Goal: Information Seeking & Learning: Learn about a topic

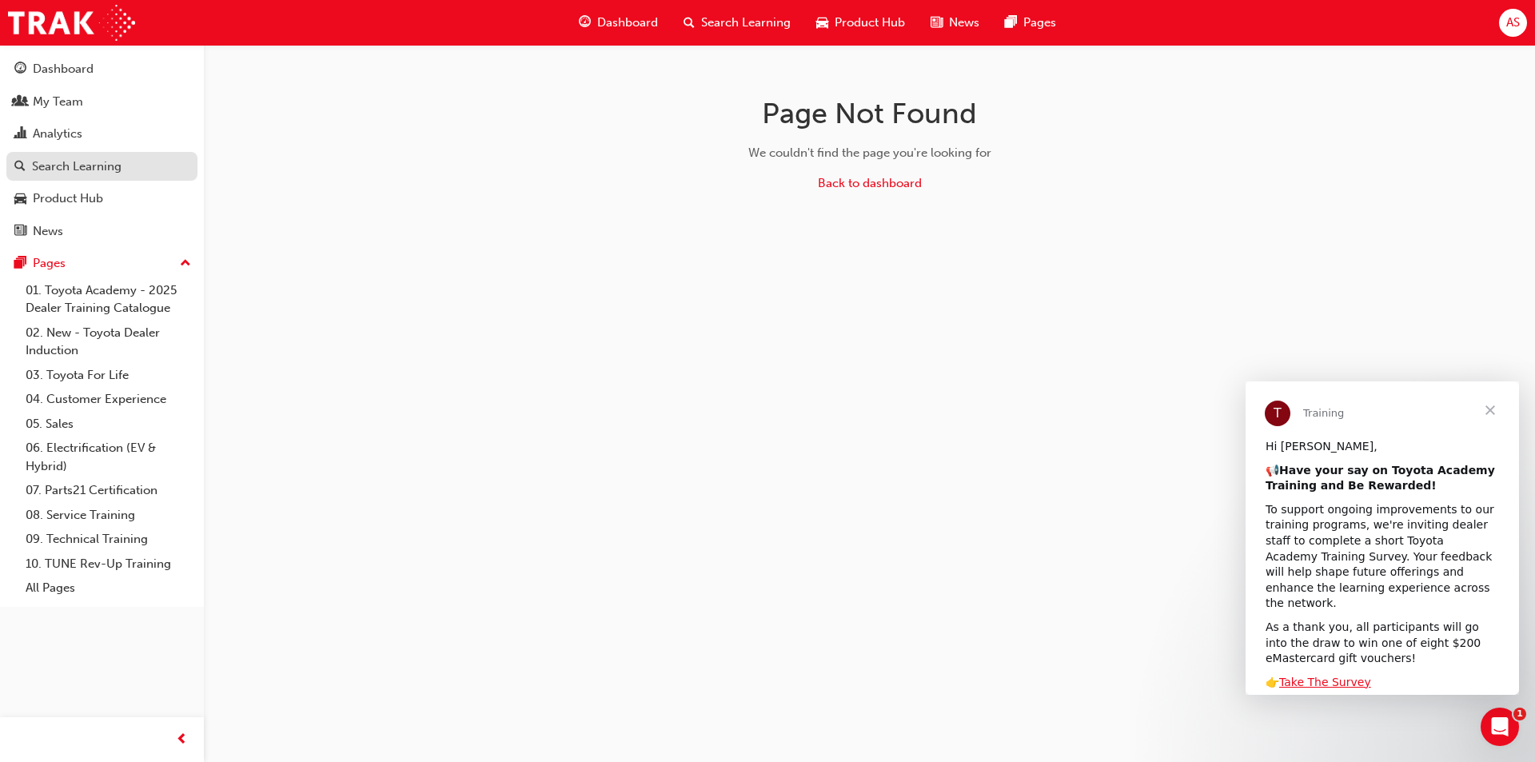
click at [134, 157] on div "Search Learning" at bounding box center [101, 167] width 175 height 20
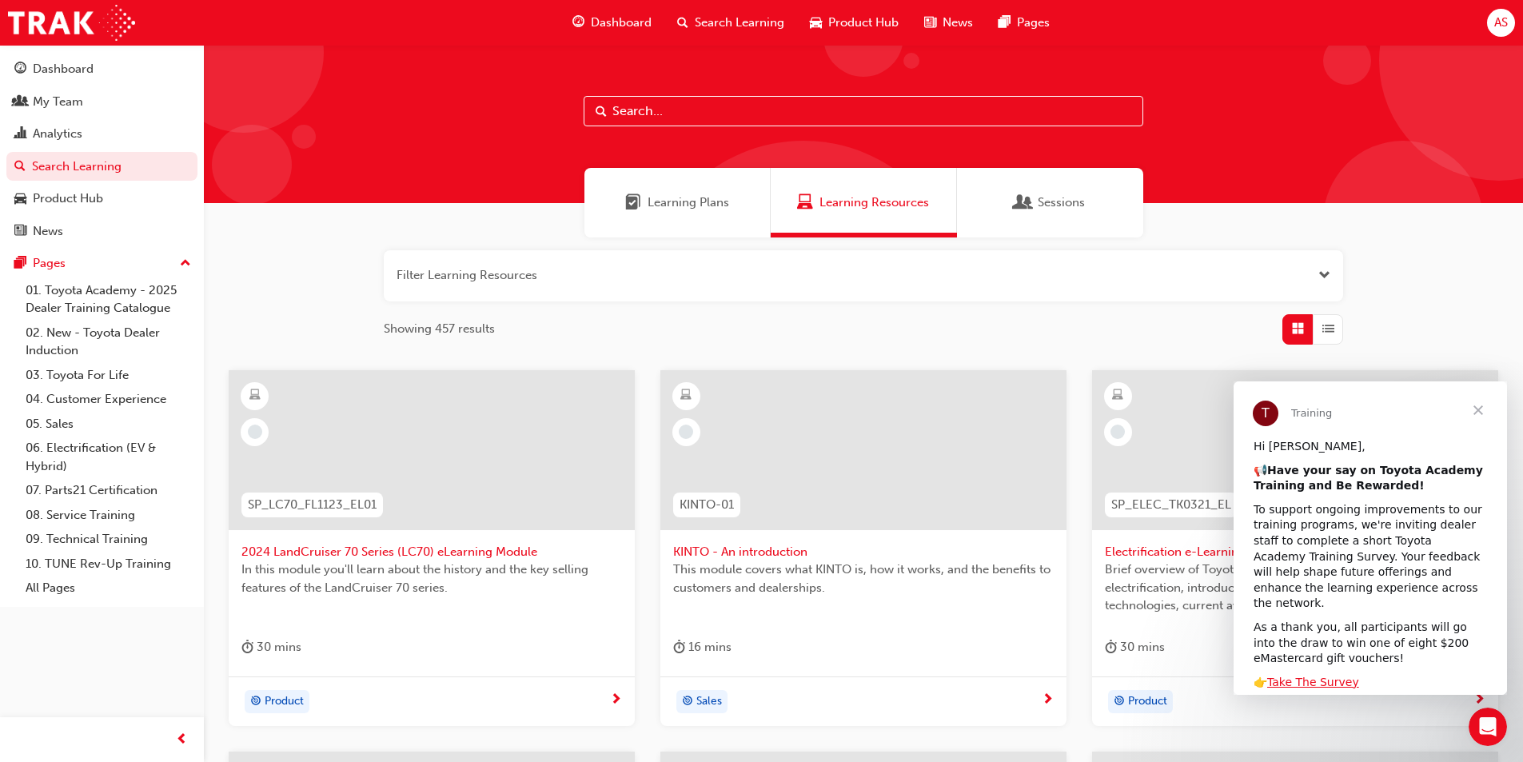
click at [1486, 411] on span "Close" at bounding box center [1478, 410] width 58 height 58
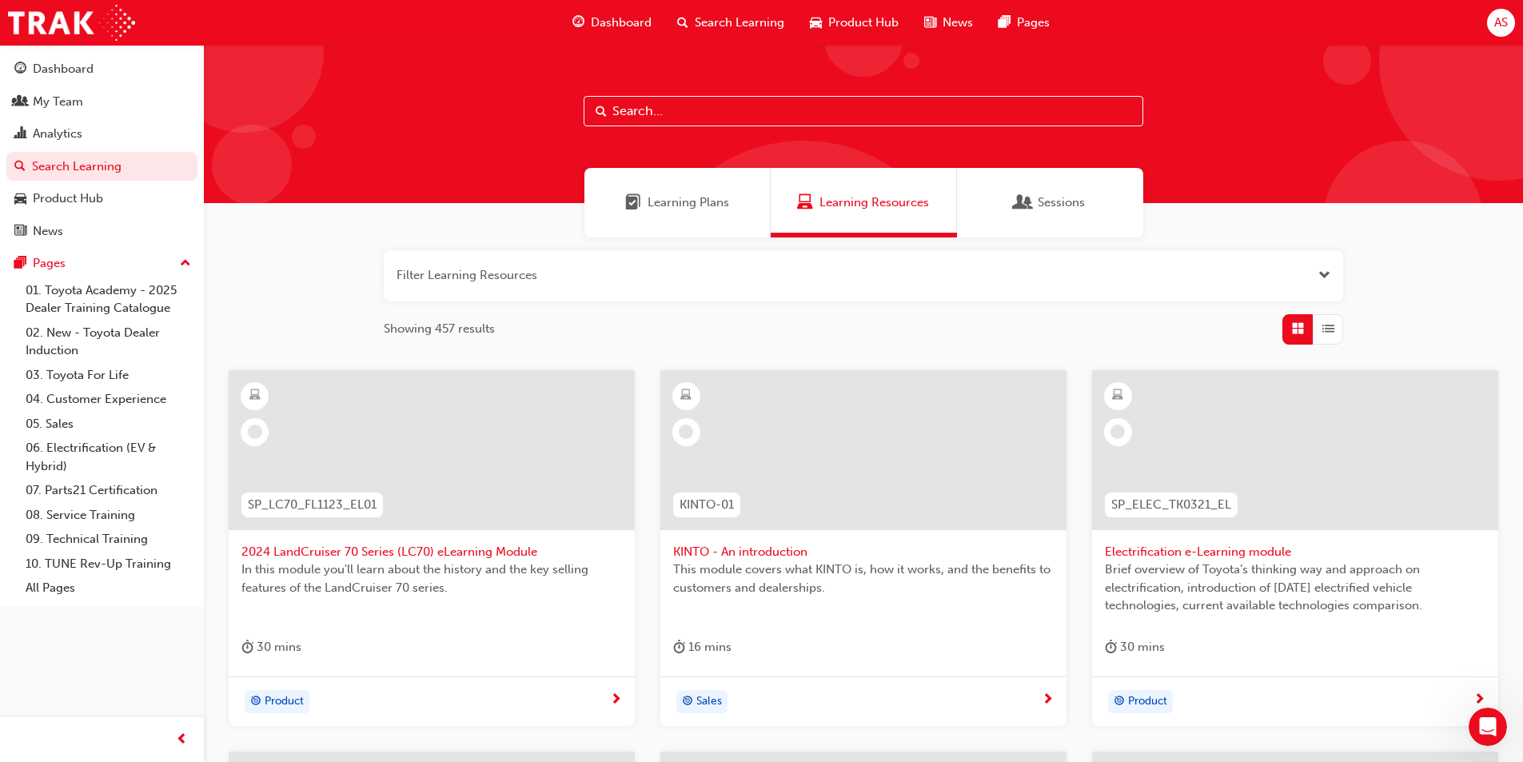
click at [661, 113] on input "text" at bounding box center [864, 111] width 560 height 30
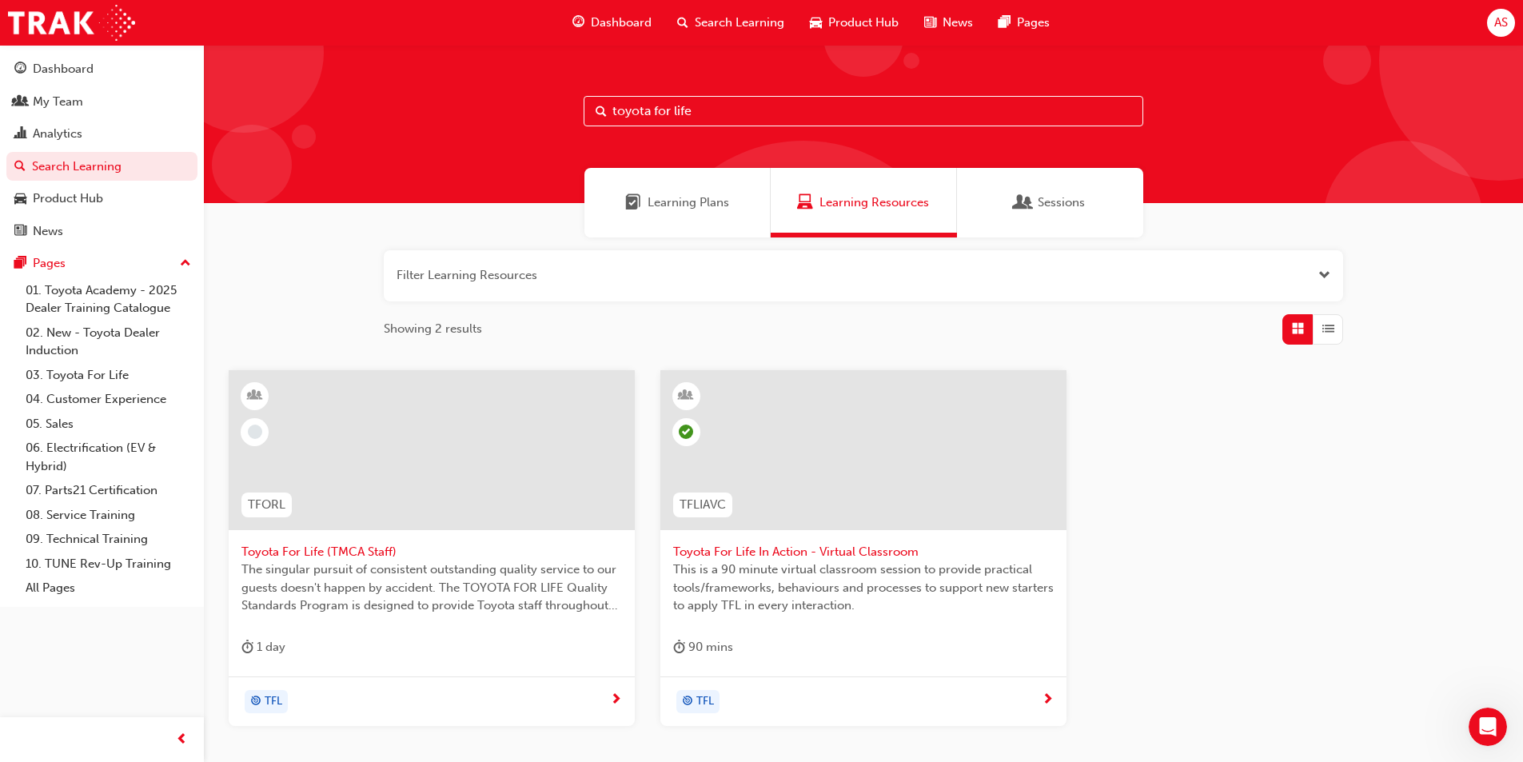
type input "toyota for life"
click at [899, 544] on span "Toyota For Life In Action - Virtual Classroom" at bounding box center [863, 552] width 381 height 18
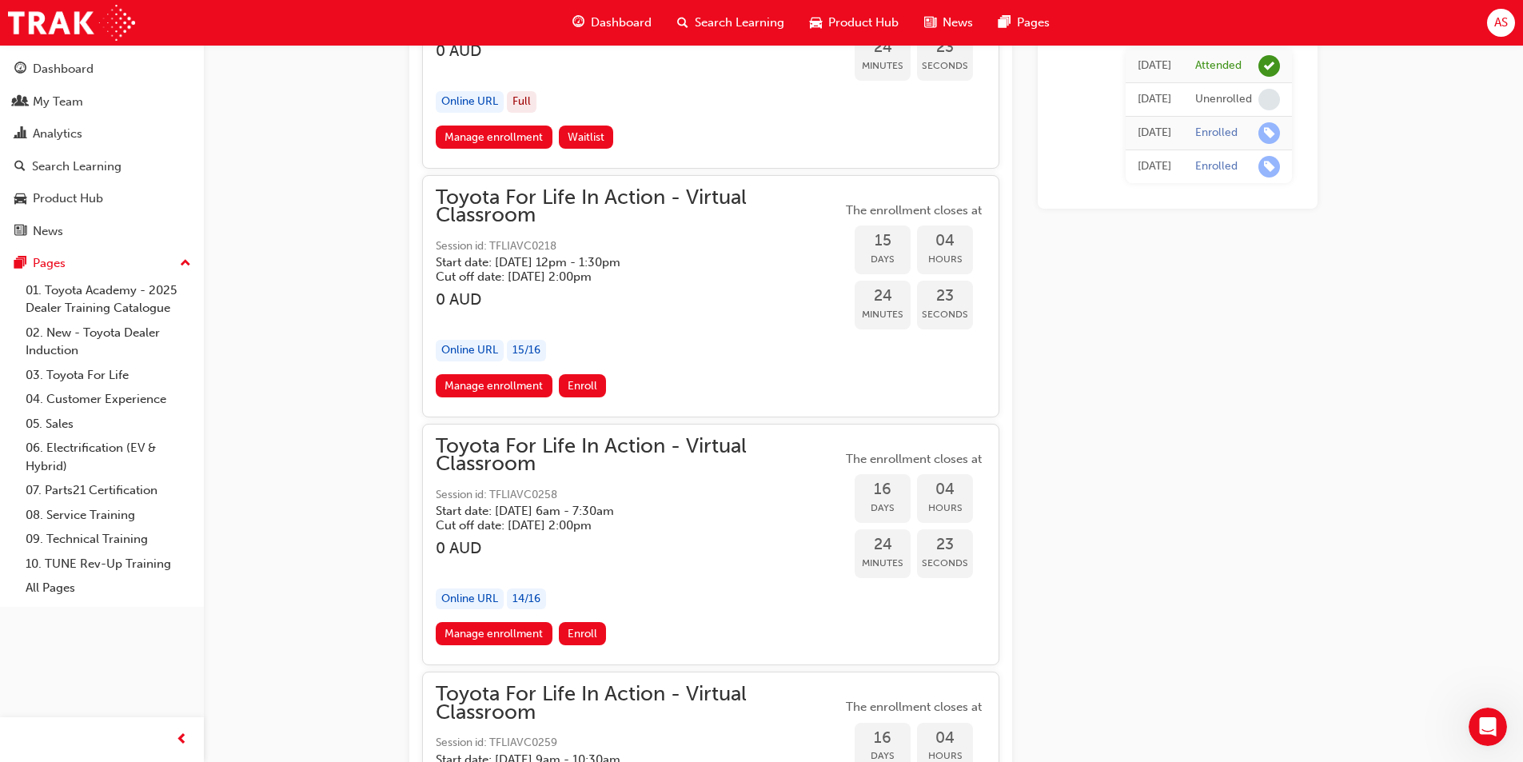
scroll to position [9747, 0]
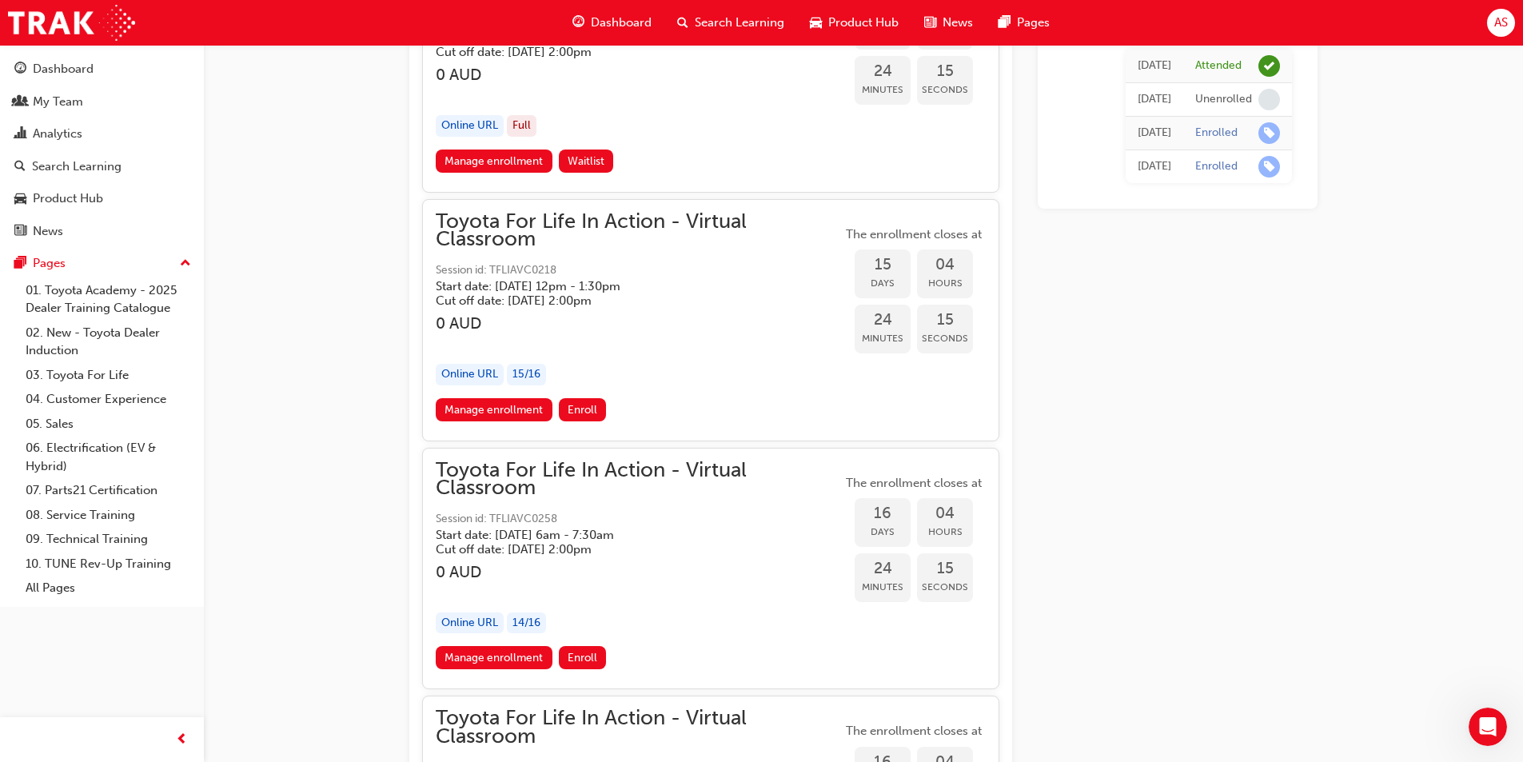
scroll to position [9827, 0]
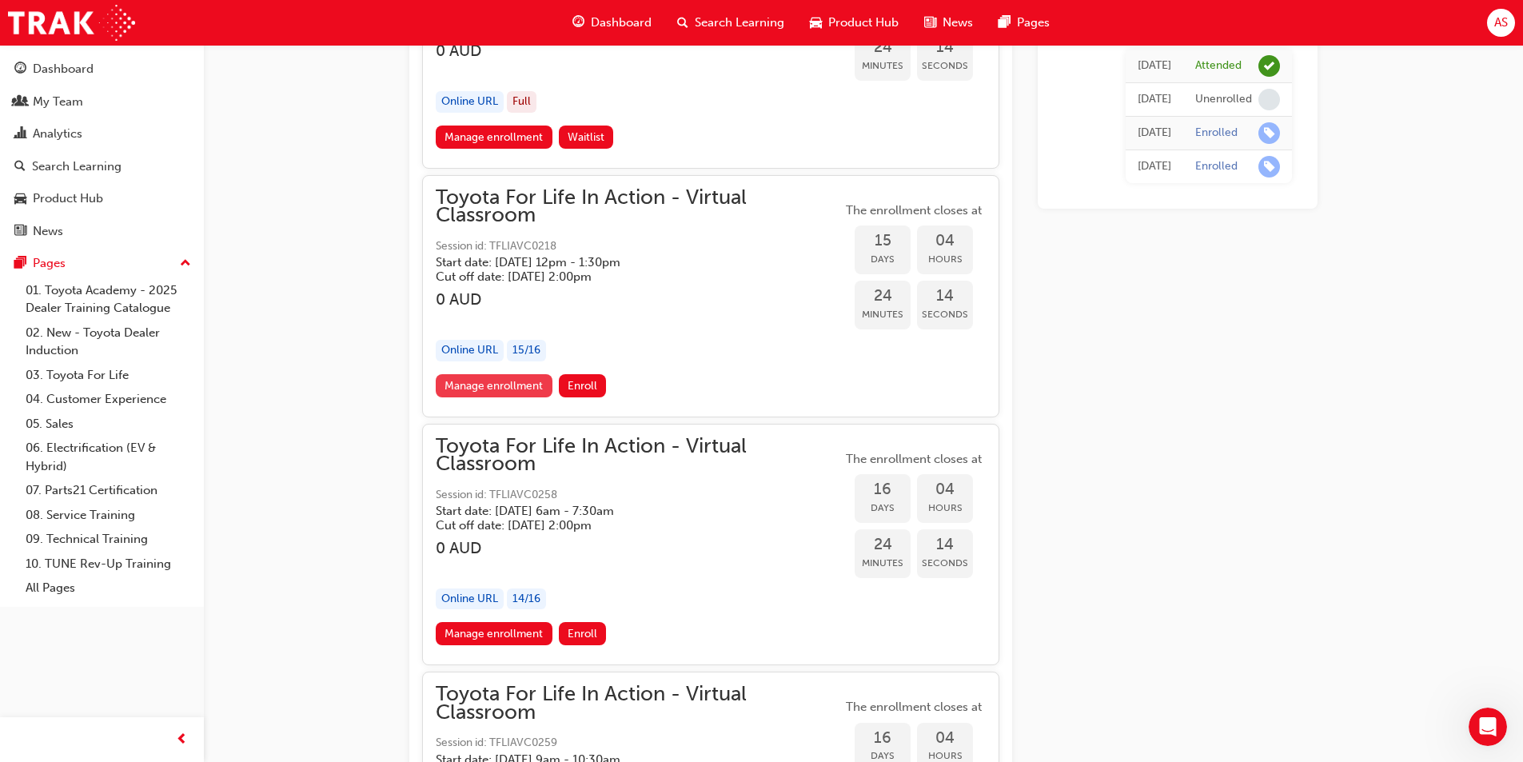
click at [464, 394] on link "Manage enrollment" at bounding box center [494, 385] width 117 height 23
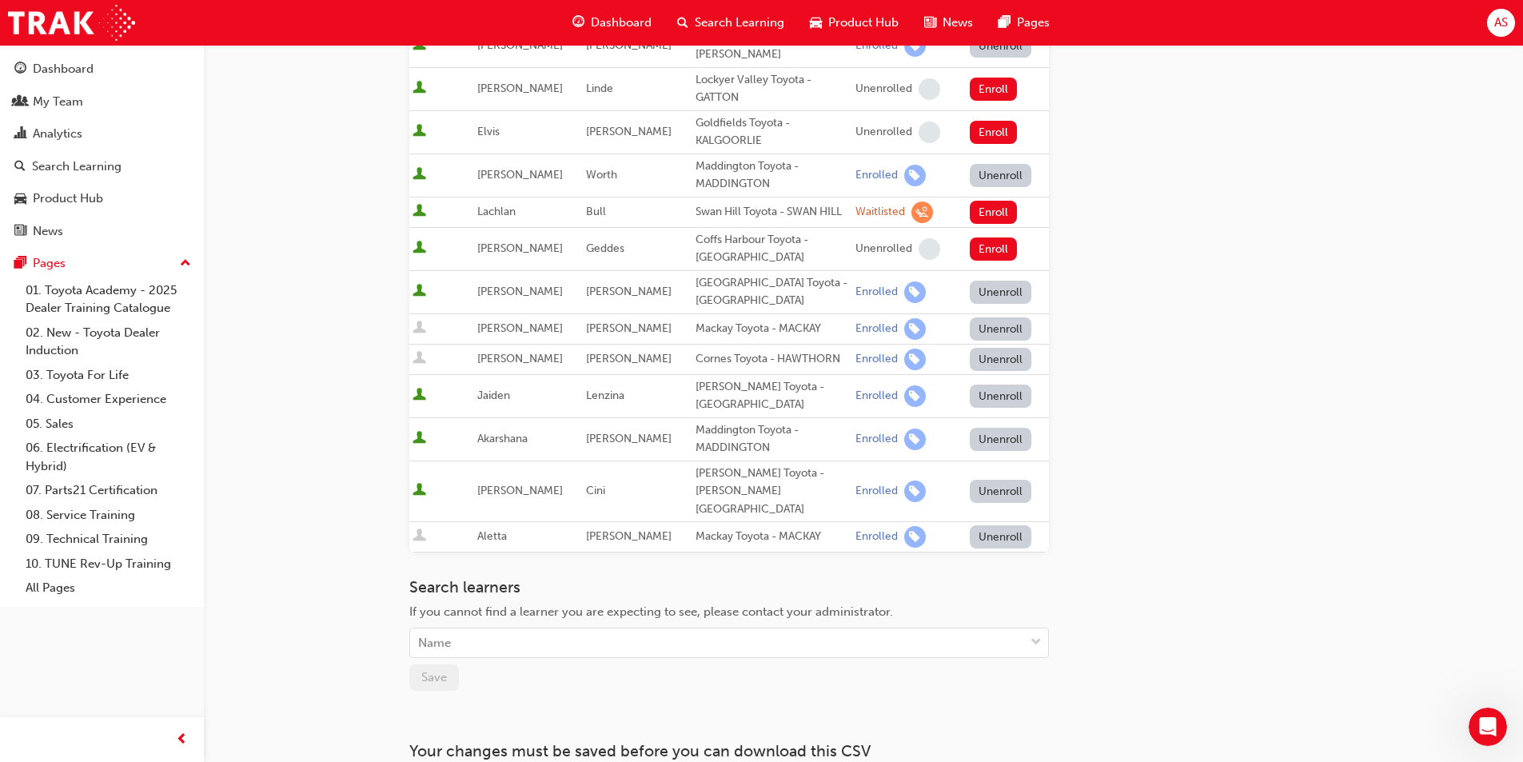
scroll to position [921, 0]
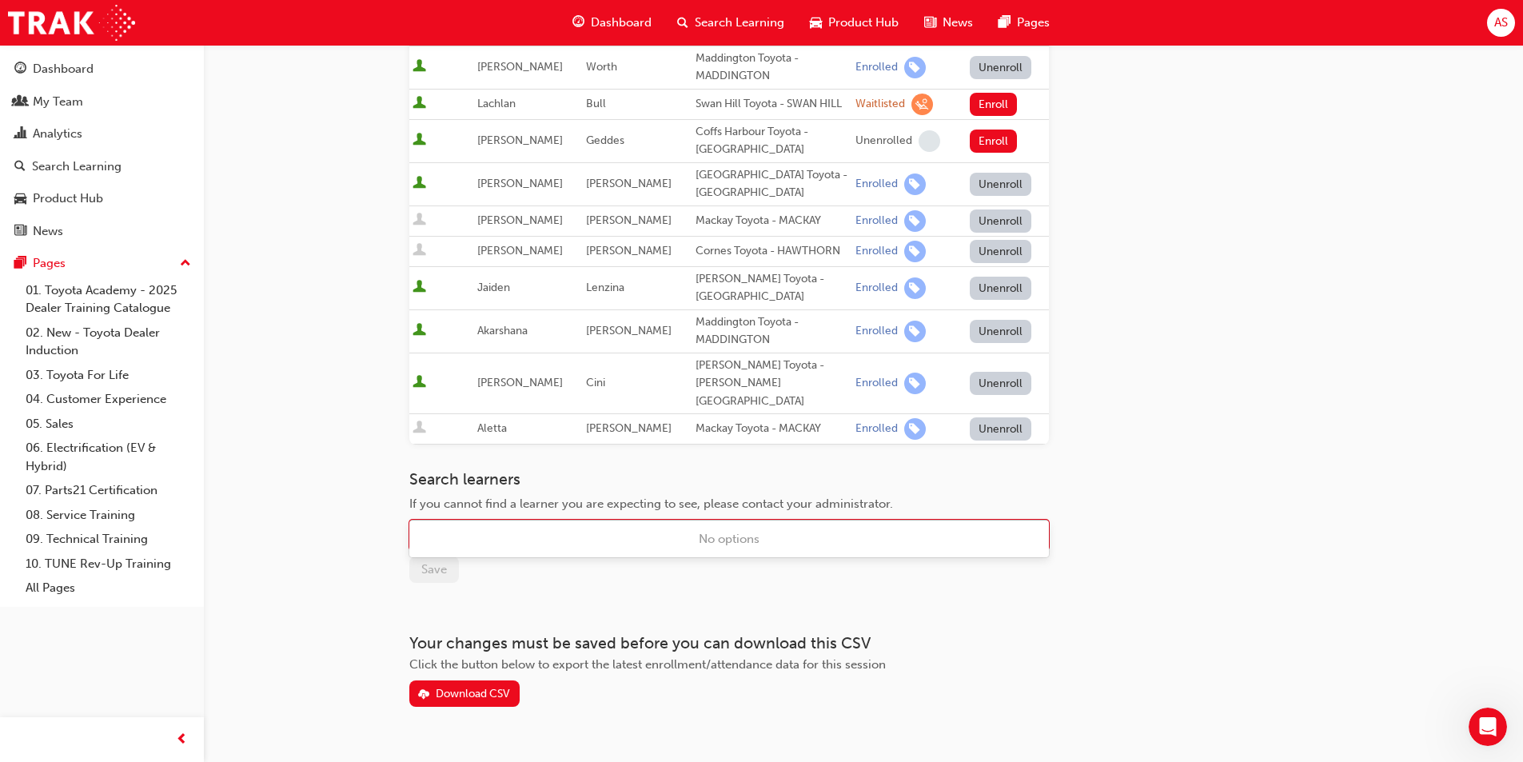
drag, startPoint x: 543, startPoint y: 484, endPoint x: 527, endPoint y: 499, distance: 21.5
click at [540, 521] on div "Name" at bounding box center [717, 535] width 614 height 28
type input "b"
type input "s"
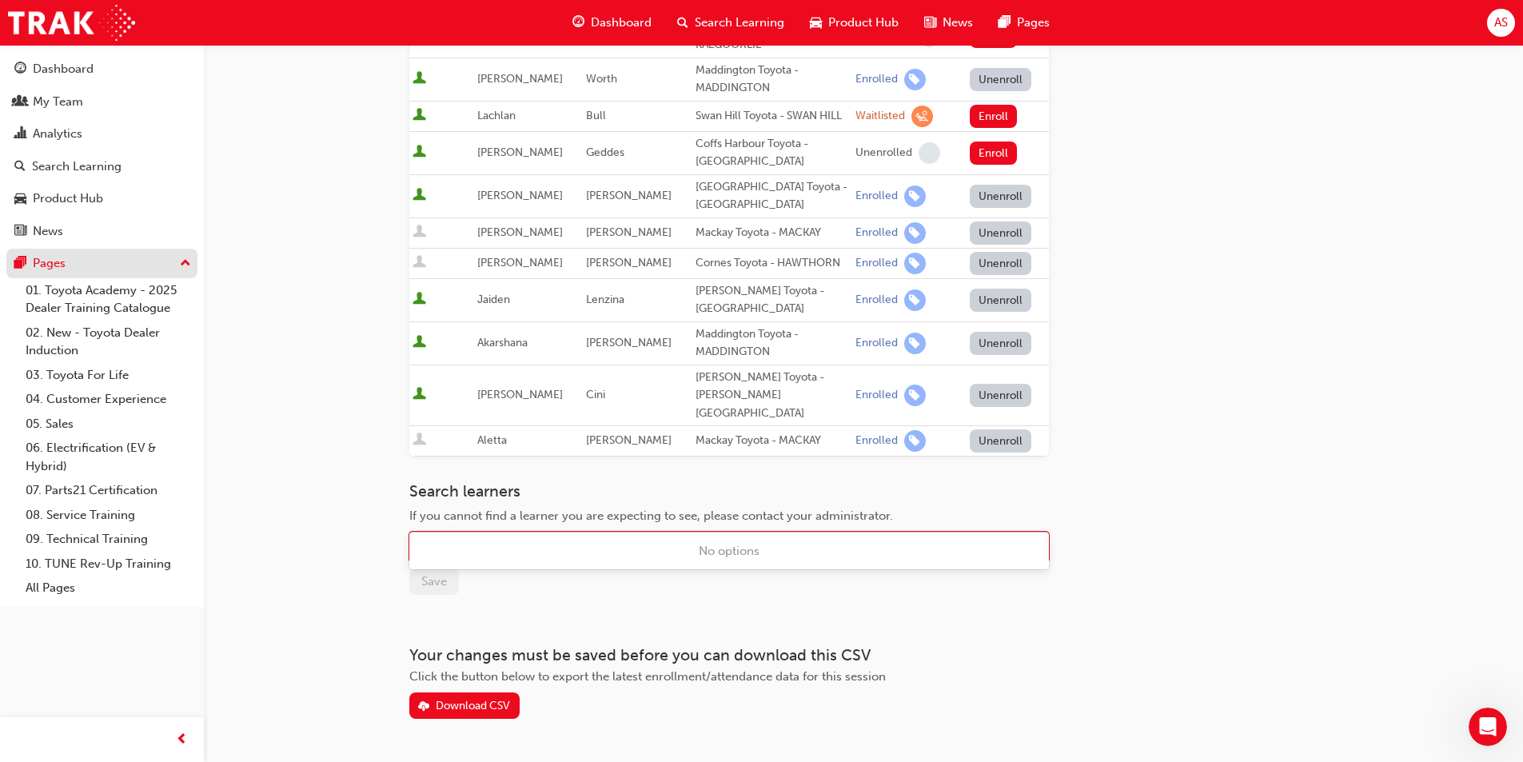
scroll to position [521, 0]
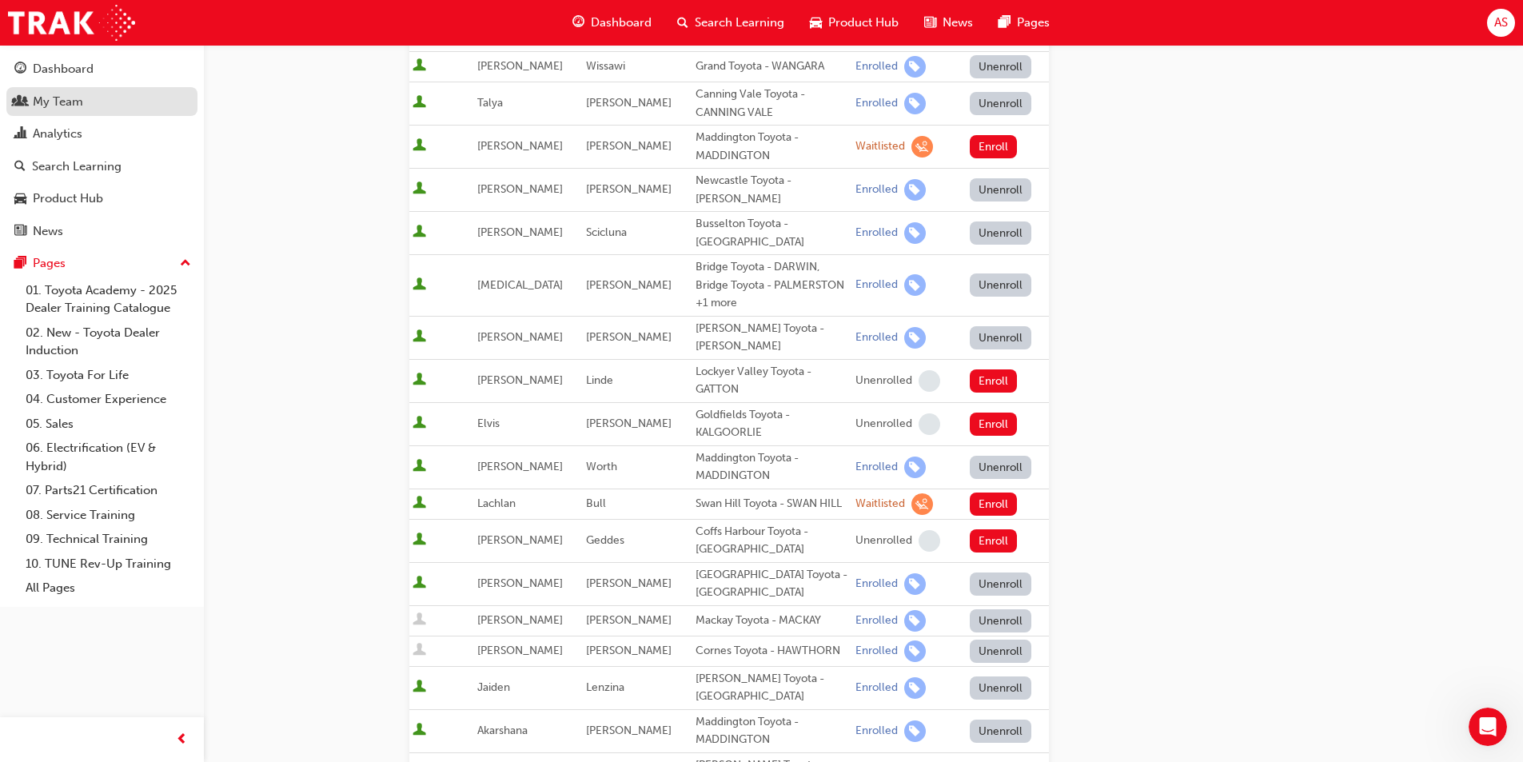
click at [87, 106] on div "My Team" at bounding box center [101, 102] width 175 height 20
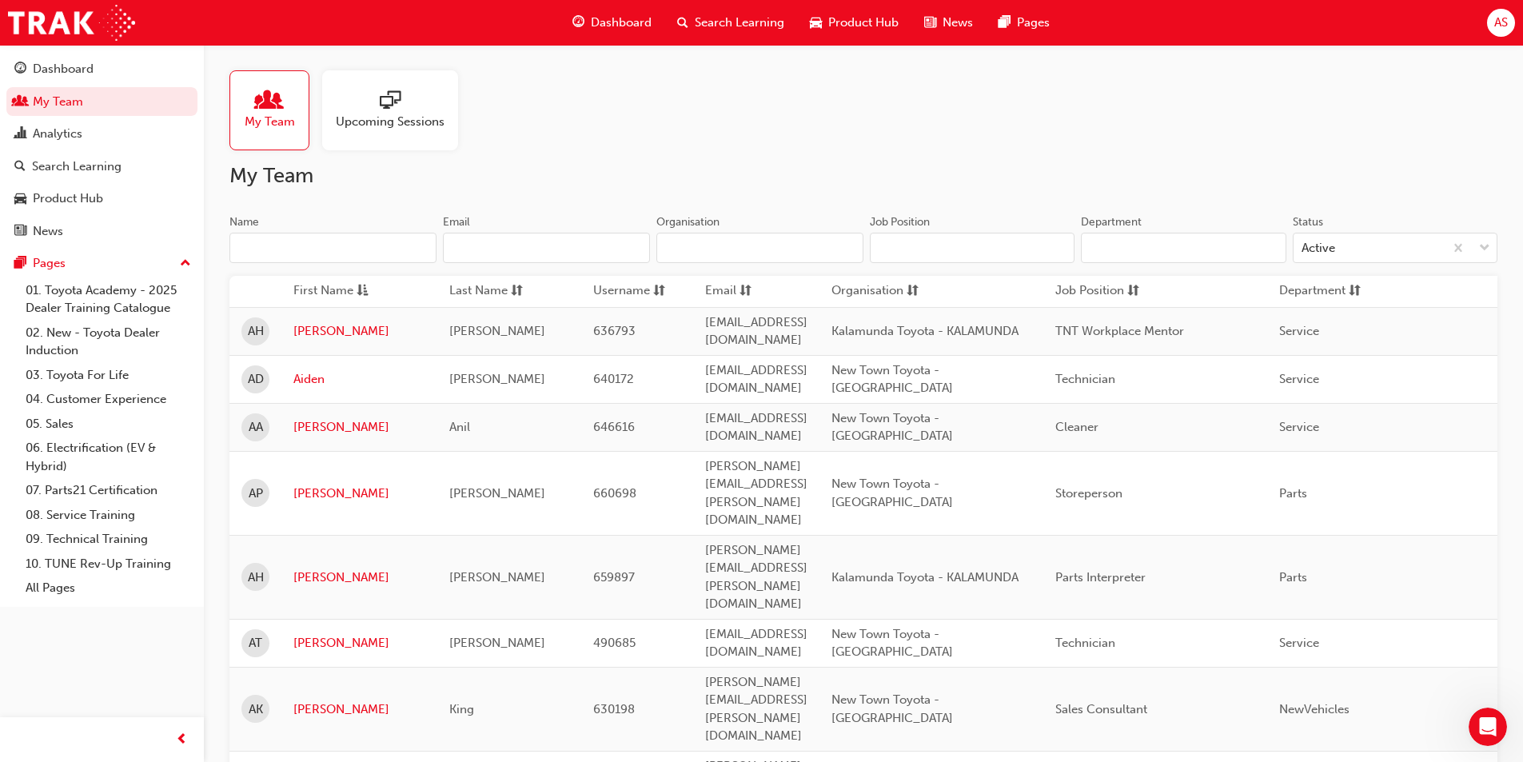
click at [409, 252] on input "Name" at bounding box center [332, 248] width 207 height 30
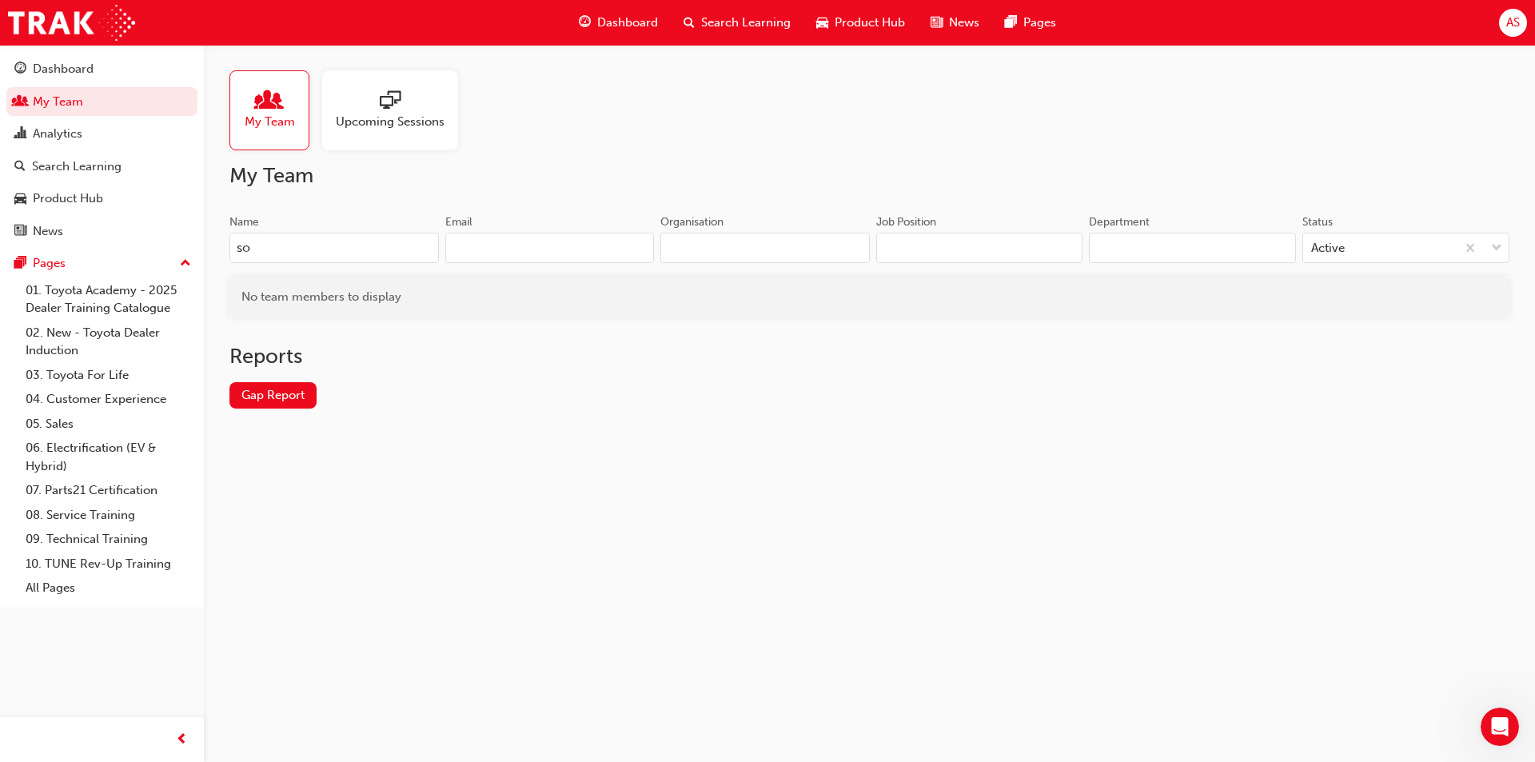
type input "s"
